Goal: Task Accomplishment & Management: Manage account settings

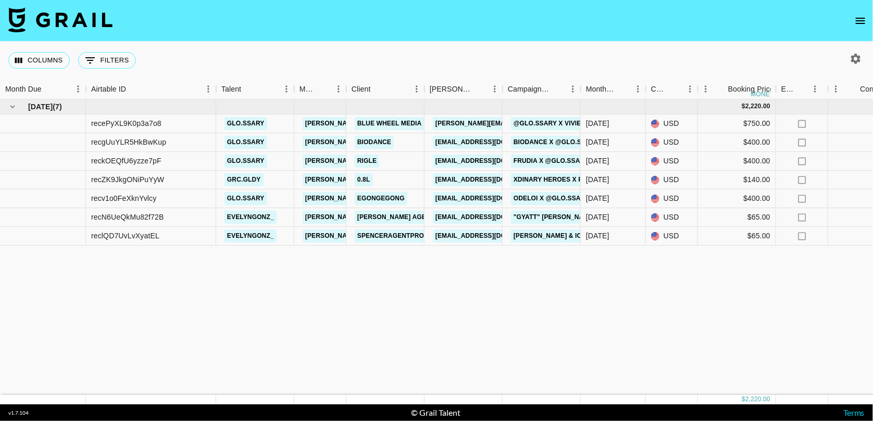
click at [860, 17] on icon "open drawer" at bounding box center [860, 21] width 12 height 12
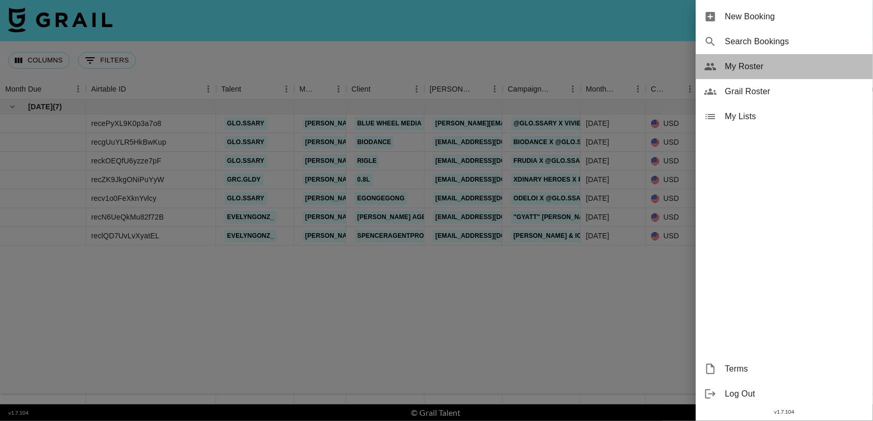
click at [742, 72] on div "My Roster" at bounding box center [784, 66] width 177 height 25
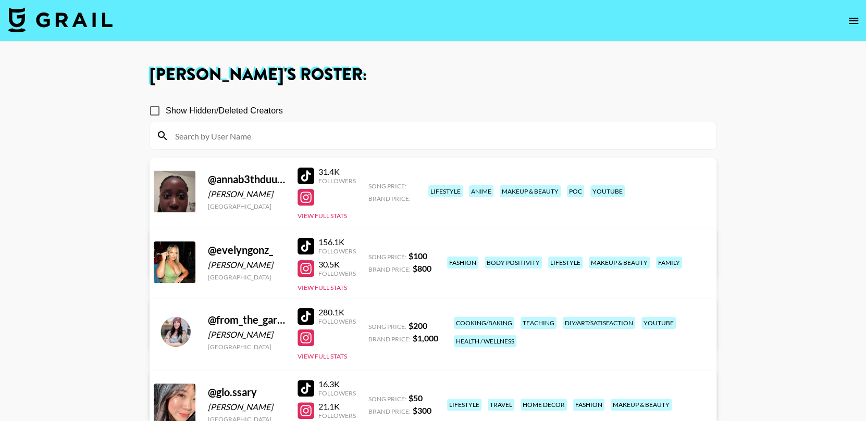
click at [445, 220] on div "Managed By isabel.greicius@grail-talent.com View/Edit Details" at bounding box center [302, 247] width 285 height 54
click at [436, 255] on link "View/Edit Details" at bounding box center [302, 260] width 268 height 10
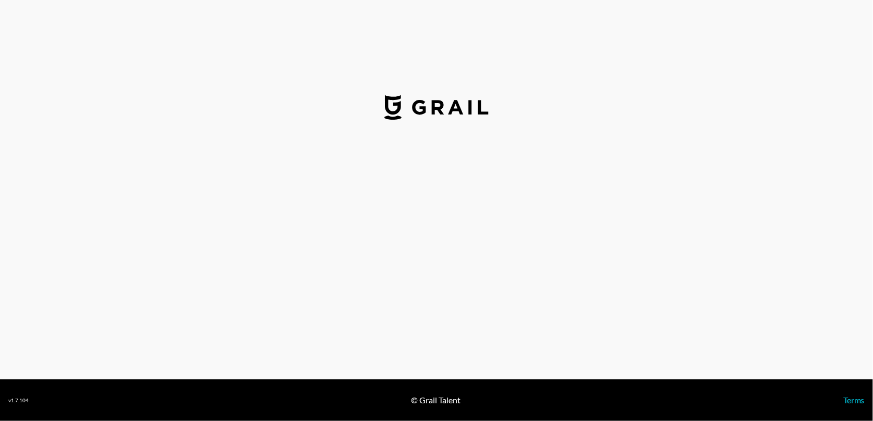
select select "USD"
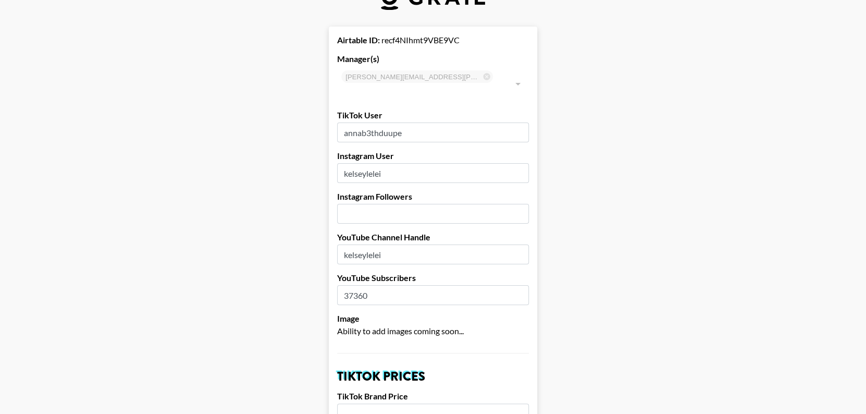
scroll to position [50, 0]
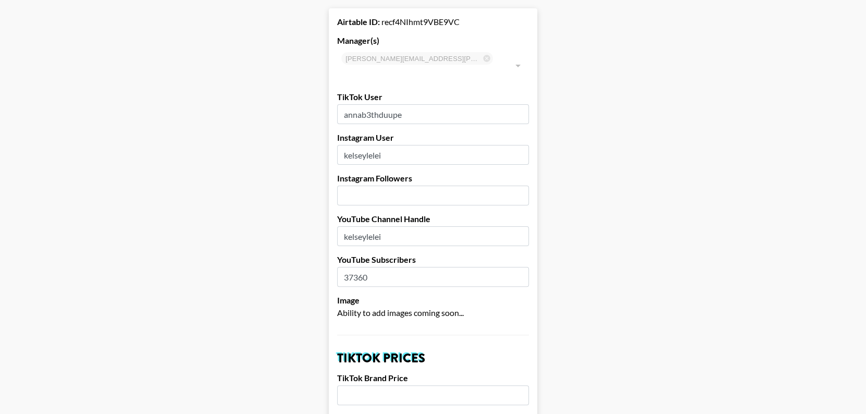
click at [408, 185] on input "number" at bounding box center [433, 195] width 192 height 20
type input "8715"
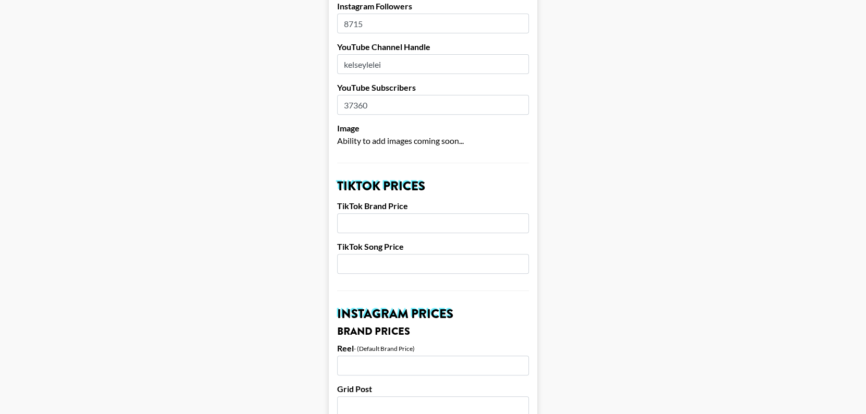
scroll to position [218, 0]
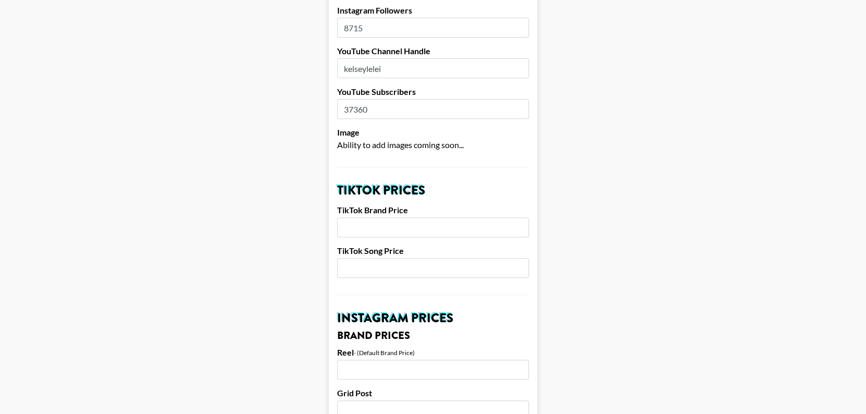
click at [397, 359] on input "number" at bounding box center [433, 369] width 192 height 20
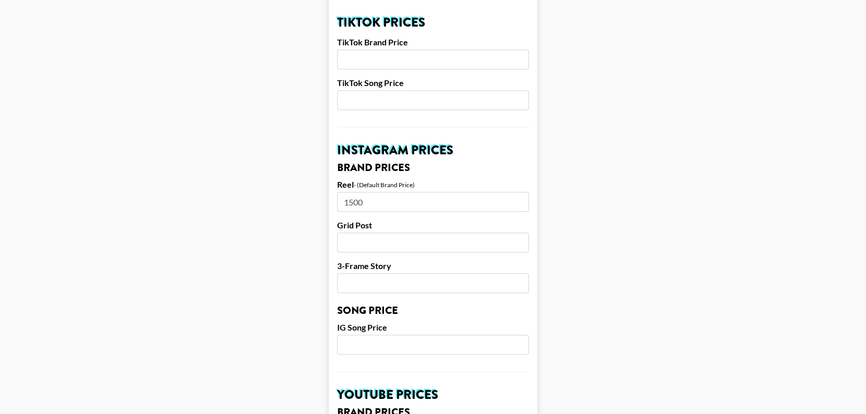
scroll to position [383, 0]
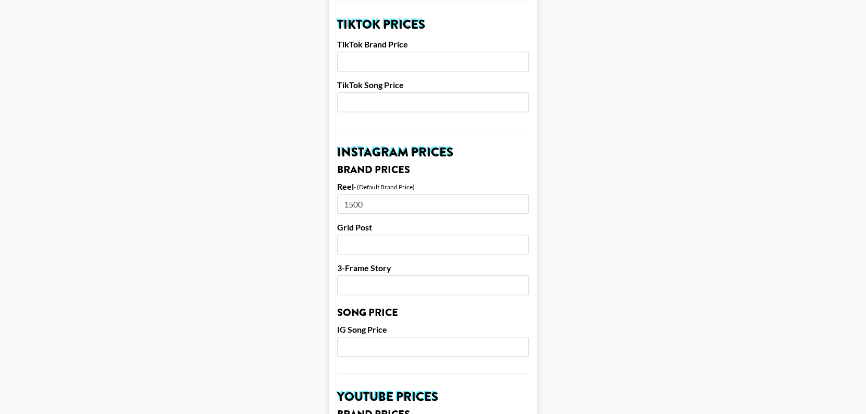
type input "1500"
click at [470, 234] on input "number" at bounding box center [433, 244] width 192 height 20
click at [457, 337] on input "number" at bounding box center [433, 346] width 192 height 20
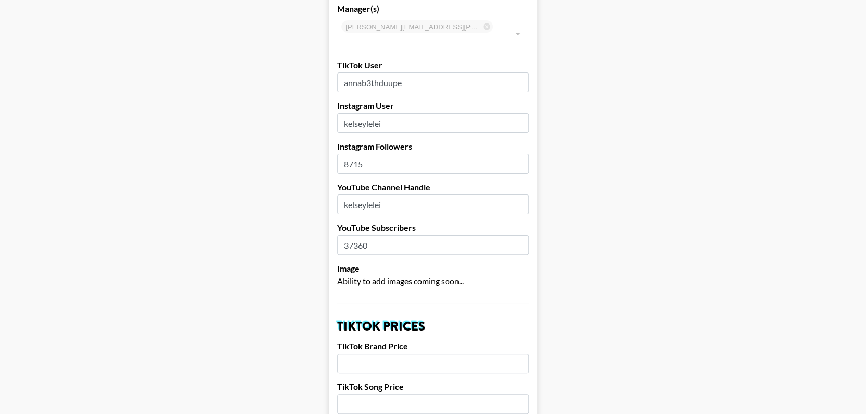
scroll to position [79, 0]
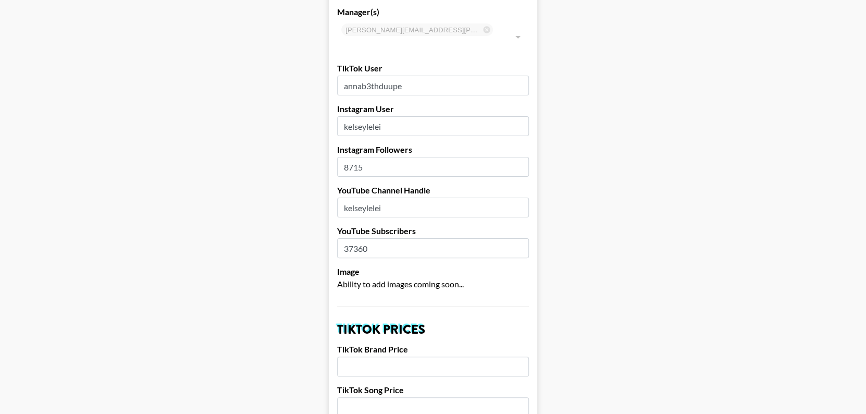
type input "200"
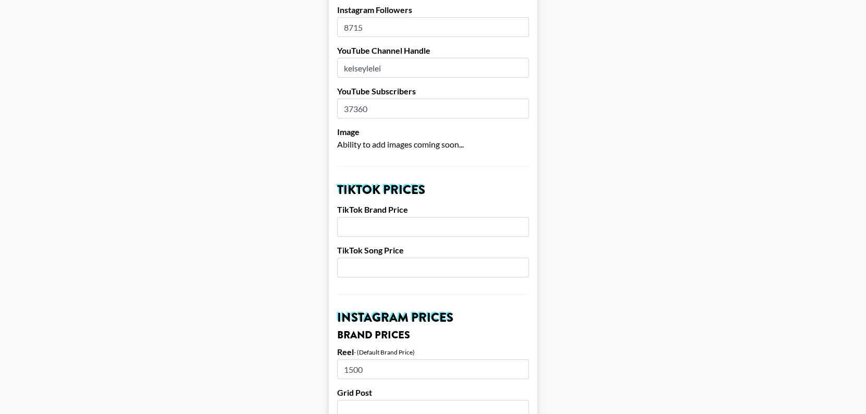
scroll to position [220, 0]
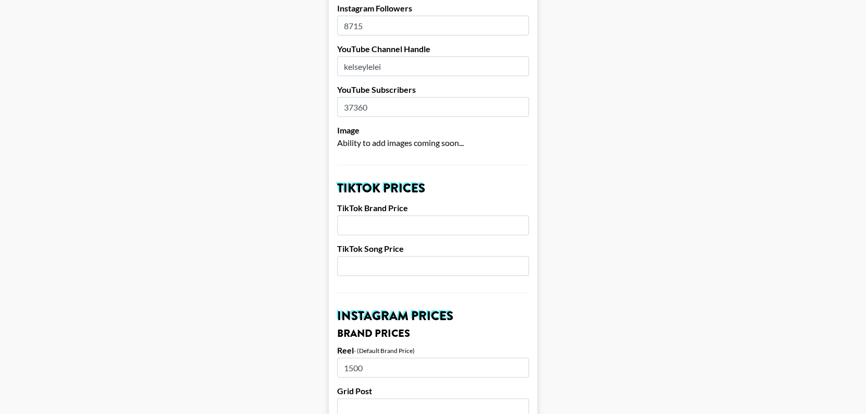
click at [400, 215] on input "number" at bounding box center [433, 225] width 192 height 20
type input "600"
click at [457, 256] on input "number" at bounding box center [433, 266] width 192 height 20
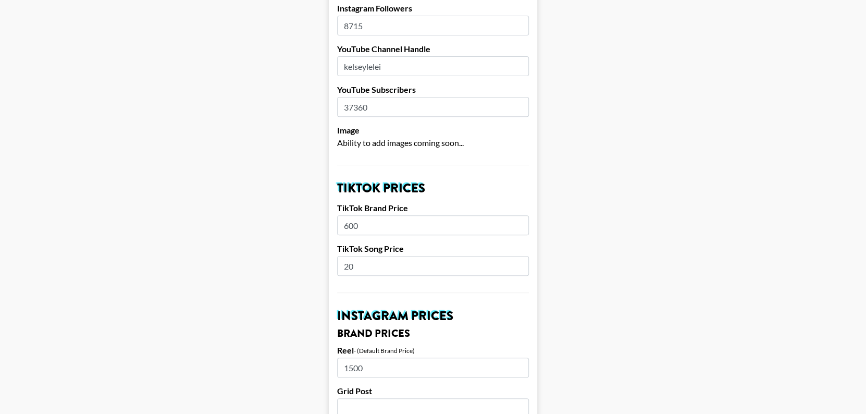
type input "2"
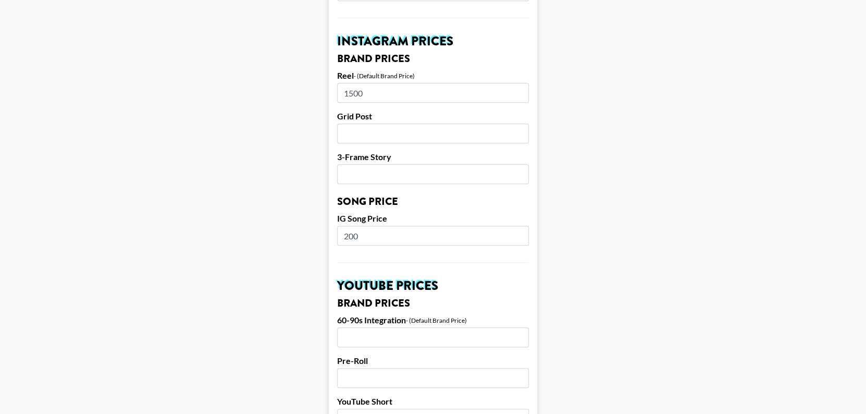
scroll to position [497, 0]
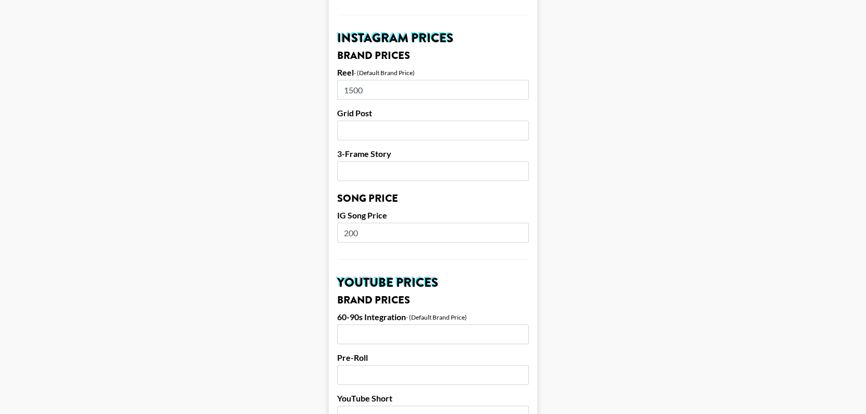
type input "100"
click at [435, 222] on input "200" at bounding box center [433, 232] width 192 height 20
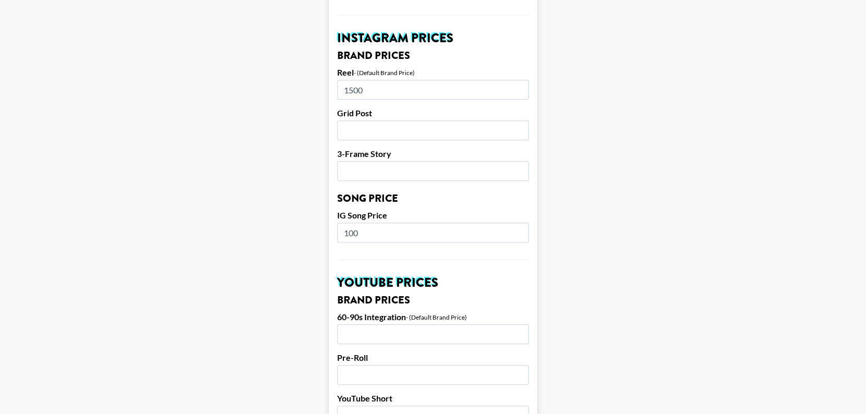
type input "100"
drag, startPoint x: 857, startPoint y: 209, endPoint x: 848, endPoint y: 228, distance: 20.0
click at [848, 228] on main "Airtable ID: recf4NIhmt9VBE9VC Manager(s) [PERSON_NAME][EMAIL_ADDRESS][PERSON_N…" at bounding box center [432, 216] width 849 height 1311
click at [484, 324] on input "number" at bounding box center [433, 334] width 192 height 20
click at [439, 324] on input "number" at bounding box center [433, 334] width 192 height 20
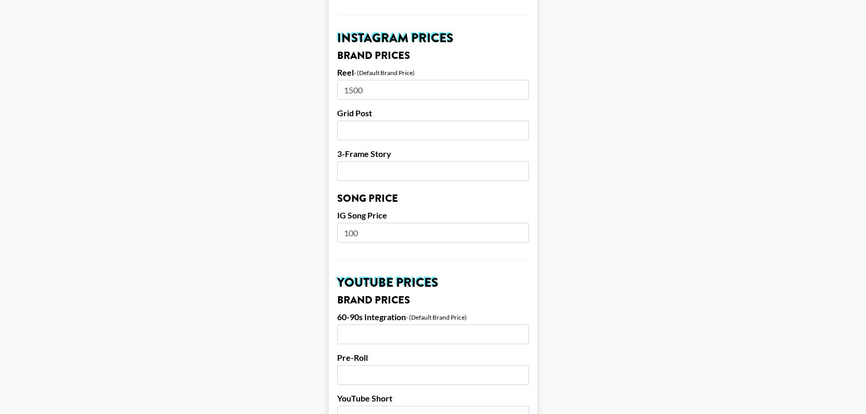
click at [439, 324] on input "number" at bounding box center [433, 334] width 192 height 20
